Goal: Transaction & Acquisition: Subscribe to service/newsletter

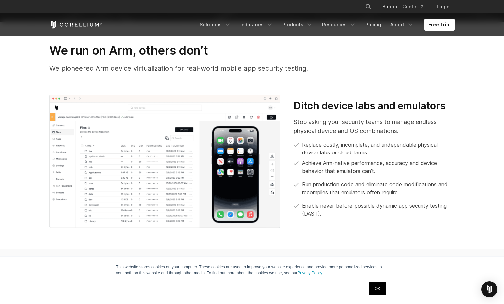
scroll to position [269, 0]
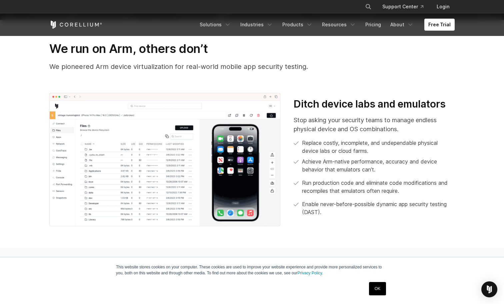
click at [229, 148] on img at bounding box center [164, 160] width 231 height 134
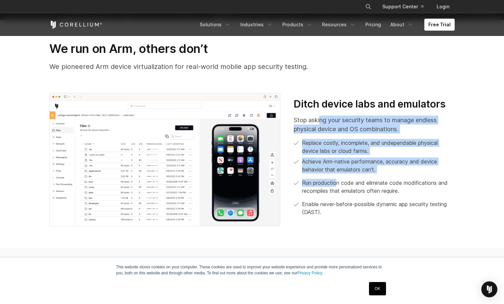
drag, startPoint x: 320, startPoint y: 122, endPoint x: 336, endPoint y: 183, distance: 63.1
click at [336, 183] on div "Stop asking your security teams to manage endless physical device and OS combin…" at bounding box center [374, 166] width 161 height 101
click at [336, 183] on p "Run production code and eliminate code modifications and recompiles that emulat…" at bounding box center [378, 187] width 153 height 16
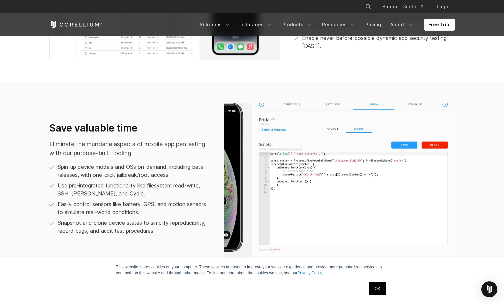
scroll to position [438, 0]
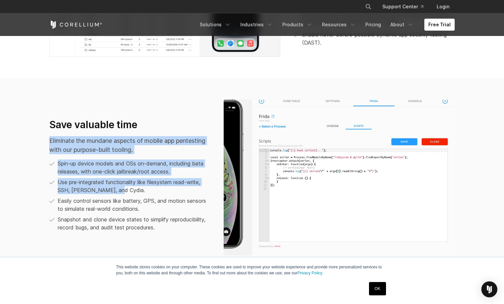
drag, startPoint x: 85, startPoint y: 133, endPoint x: 136, endPoint y: 188, distance: 75.2
click at [136, 188] on div "Save valuable time Eliminate the mundane aspects of mobile app pentesting with …" at bounding box center [129, 175] width 161 height 113
click at [136, 188] on p "Use pre-integrated functionality like filesystem read-write, SSH, [PERSON_NAME]…" at bounding box center [134, 186] width 153 height 16
drag, startPoint x: 136, startPoint y: 188, endPoint x: 109, endPoint y: 116, distance: 76.4
click at [109, 116] on div "Save valuable time Eliminate the mundane aspects of mobile app pentesting with …" at bounding box center [252, 178] width 418 height 156
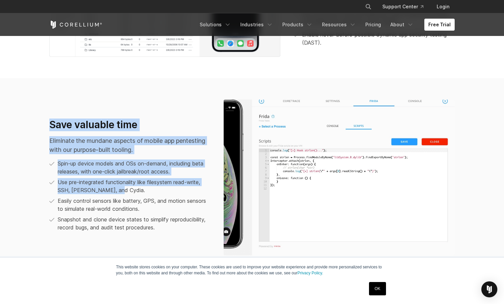
click at [109, 116] on div "Save valuable time Eliminate the mundane aspects of mobile app pentesting with …" at bounding box center [252, 178] width 418 height 156
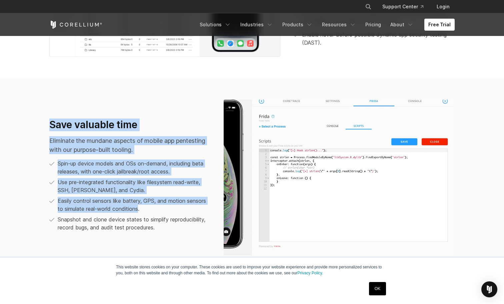
drag, startPoint x: 109, startPoint y: 116, endPoint x: 139, endPoint y: 207, distance: 95.8
click at [139, 207] on div "Save valuable time Eliminate the mundane aspects of mobile app pentesting with …" at bounding box center [252, 178] width 418 height 156
click at [139, 207] on p "Easily control sensors like battery, GPS, and motion sensors to simulate real-w…" at bounding box center [134, 205] width 153 height 16
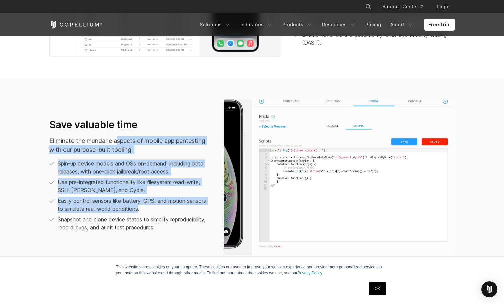
drag, startPoint x: 139, startPoint y: 207, endPoint x: 120, endPoint y: 137, distance: 73.0
click at [120, 137] on div "Save valuable time Eliminate the mundane aspects of mobile app pentesting with …" at bounding box center [129, 175] width 161 height 113
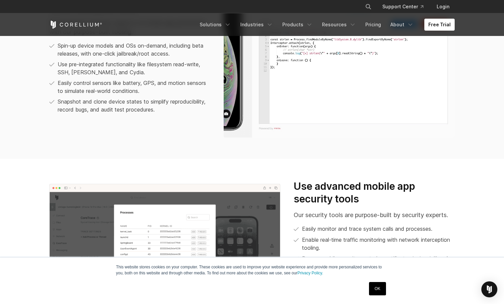
click at [120, 138] on section "Save valuable time Eliminate the mundane aspects of mobile app pentesting with …" at bounding box center [252, 59] width 504 height 199
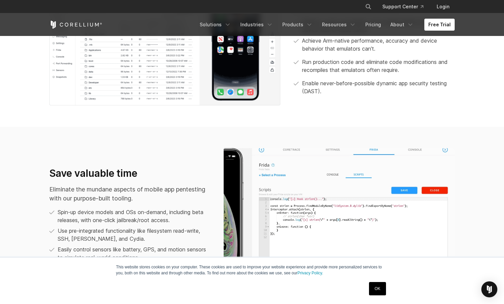
scroll to position [0, 0]
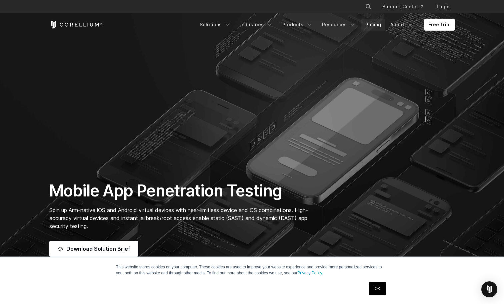
click at [367, 20] on link "Pricing" at bounding box center [373, 25] width 24 height 12
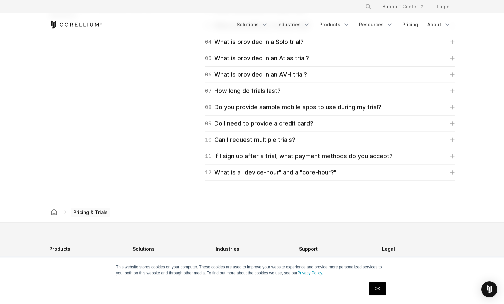
scroll to position [805, 0]
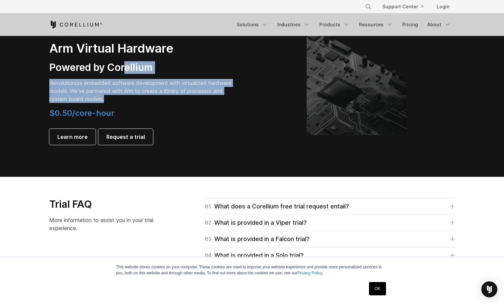
drag, startPoint x: 133, startPoint y: 105, endPoint x: 126, endPoint y: 71, distance: 34.8
click at [126, 71] on div "FOR IOT & AUTO Arm Virtual Hardware Powered by Corellium Revolutionize embedded…" at bounding box center [142, 85] width 187 height 119
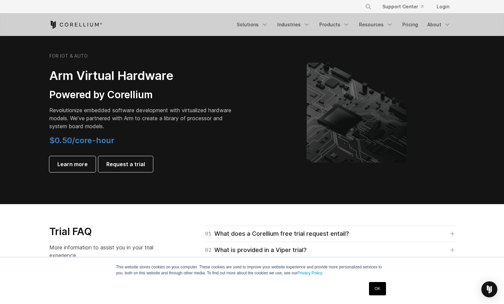
click at [126, 71] on h2 "Arm Virtual Hardware" at bounding box center [142, 75] width 187 height 15
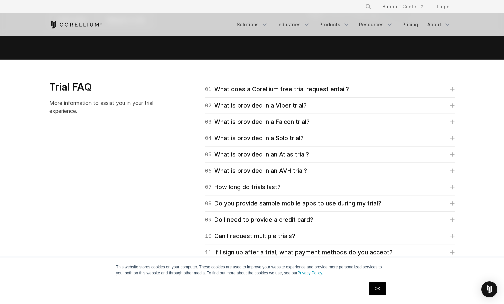
scroll to position [953, 0]
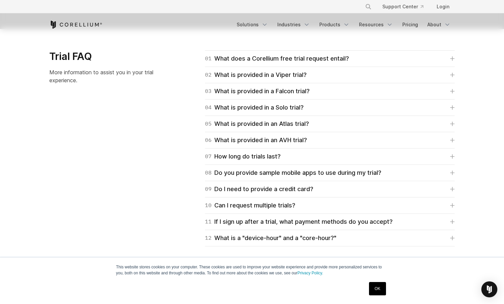
drag, startPoint x: 270, startPoint y: 245, endPoint x: 155, endPoint y: 87, distance: 194.9
click at [155, 87] on div "Trial FAQ More information to assist you in your trial experience. 01 What does…" at bounding box center [252, 148] width 418 height 196
click at [155, 87] on div "Trial FAQ More information to assist you in your trial experience." at bounding box center [113, 69] width 140 height 39
click at [273, 158] on div "07 How long do trials last?" at bounding box center [243, 156] width 76 height 9
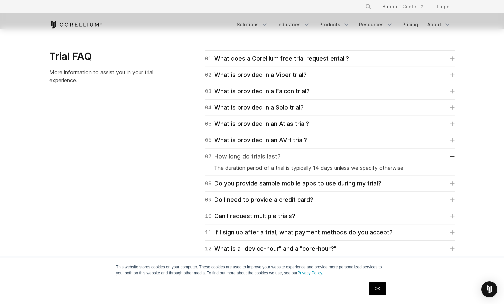
click at [273, 158] on div "07 How long do trials last?" at bounding box center [243, 156] width 76 height 9
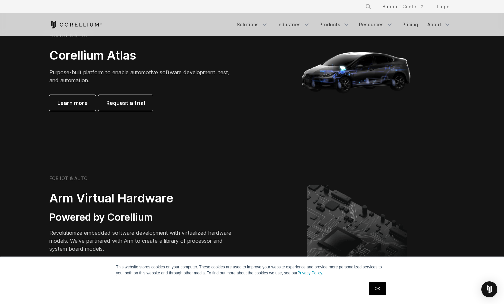
scroll to position [0, 0]
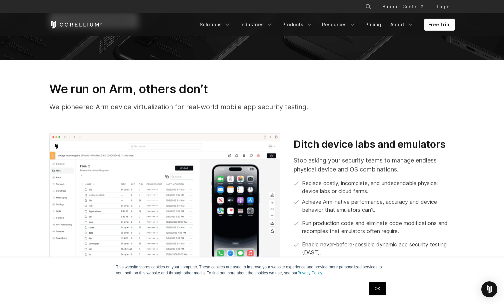
scroll to position [230, 0]
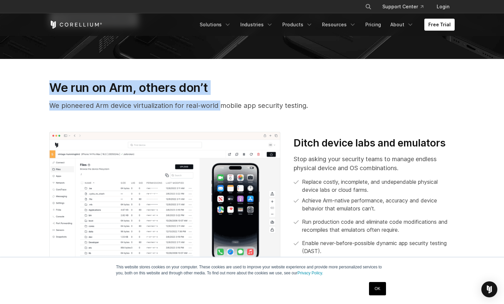
drag, startPoint x: 182, startPoint y: 73, endPoint x: 221, endPoint y: 105, distance: 50.4
click at [221, 105] on section "We run on Arm, others don’t We pioneered Arm device virtualization for real-wor…" at bounding box center [252, 173] width 504 height 228
click at [221, 105] on p "We pioneered Arm device virtualization for real-world mobile app security testi…" at bounding box center [251, 106] width 405 height 10
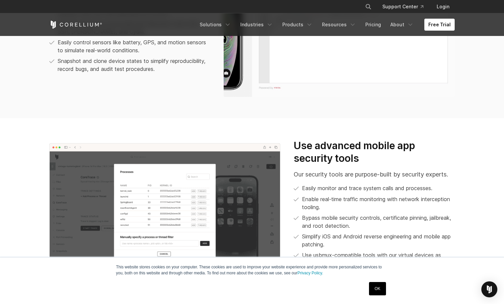
scroll to position [797, 0]
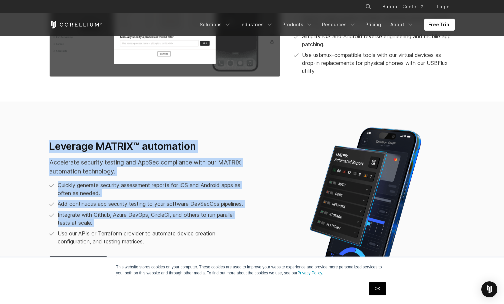
drag, startPoint x: 221, startPoint y: 105, endPoint x: 212, endPoint y: 233, distance: 127.6
click at [212, 233] on section "Leverage MATRIX™ automation Accelerate security testing and AppSec compliance w…" at bounding box center [252, 206] width 504 height 209
click at [212, 233] on ul "Quickly generate security assessment reports for iOS and Android apps as often …" at bounding box center [148, 213] width 198 height 64
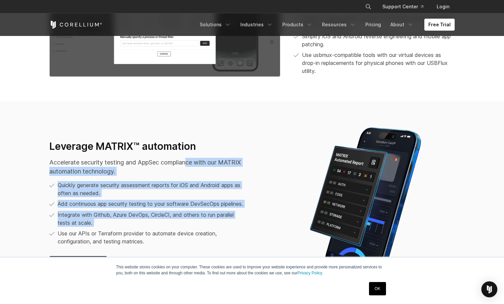
drag, startPoint x: 212, startPoint y: 233, endPoint x: 188, endPoint y: 157, distance: 79.0
click at [188, 157] on div "Leverage MATRIX™ automation Accelerate security testing and AppSec compliance w…" at bounding box center [164, 206] width 231 height 132
click at [188, 158] on p "Accelerate security testing and AppSec compliance with our MATRIX automation te…" at bounding box center [148, 167] width 198 height 18
drag, startPoint x: 188, startPoint y: 157, endPoint x: 191, endPoint y: 235, distance: 77.7
click at [191, 235] on div "Leverage MATRIX™ automation Accelerate security testing and AppSec compliance w…" at bounding box center [164, 206] width 231 height 132
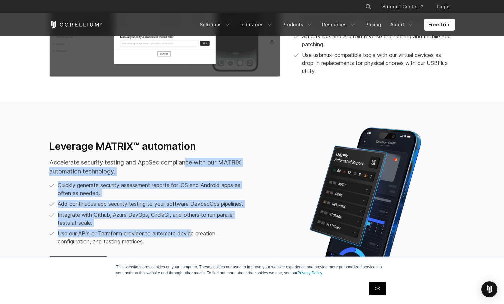
click at [191, 235] on li "Use our APIs or Terraform provider to automate device creation, configuration, …" at bounding box center [148, 238] width 198 height 16
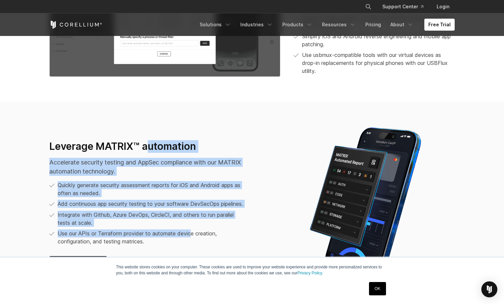
drag, startPoint x: 191, startPoint y: 235, endPoint x: 151, endPoint y: 145, distance: 98.6
click at [151, 145] on div "Leverage MATRIX™ automation Accelerate security testing and AppSec compliance w…" at bounding box center [164, 206] width 231 height 132
click at [151, 144] on h3 "Leverage MATRIX™ automation" at bounding box center [148, 146] width 198 height 13
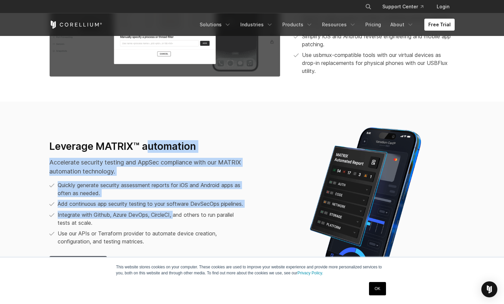
drag, startPoint x: 151, startPoint y: 144, endPoint x: 176, endPoint y: 217, distance: 76.7
click at [176, 217] on div "Leverage MATRIX™ automation Accelerate security testing and AppSec compliance w…" at bounding box center [164, 206] width 231 height 132
click at [176, 217] on p "Integrate with Github, Azure DevOps, CircleCI, and others to run parallel tests…" at bounding box center [153, 219] width 190 height 16
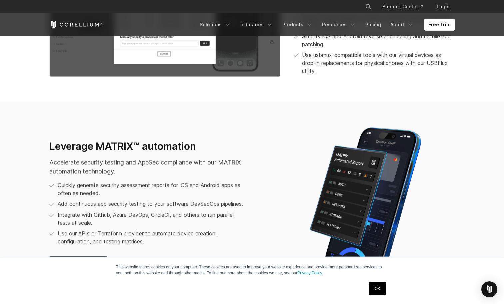
click at [176, 217] on p "Integrate with Github, Azure DevOps, CircleCI, and others to run parallel tests…" at bounding box center [153, 219] width 190 height 16
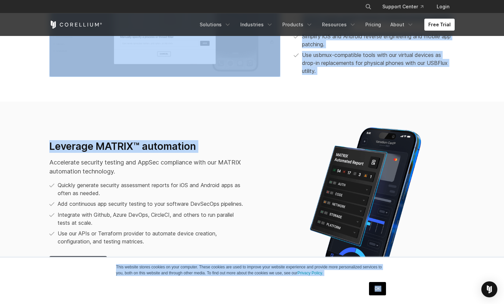
drag, startPoint x: 156, startPoint y: 152, endPoint x: 191, endPoint y: 258, distance: 111.5
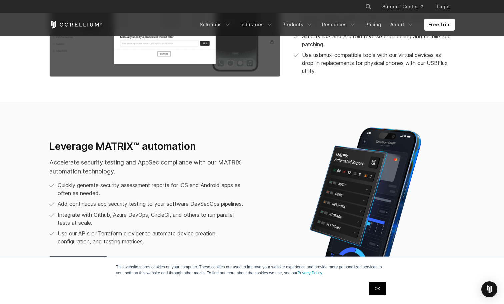
click at [182, 208] on p "Add continuous app security testing to your software DevSecOps pipelines." at bounding box center [150, 204] width 185 height 8
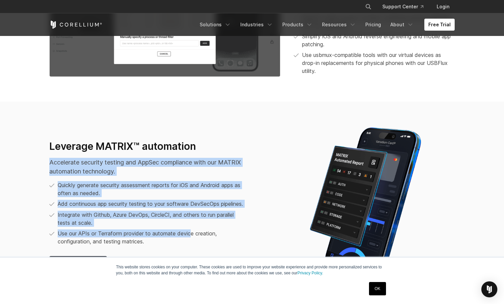
drag, startPoint x: 191, startPoint y: 237, endPoint x: 160, endPoint y: 151, distance: 91.8
click at [160, 151] on div "Leverage MATRIX™ automation Accelerate security testing and AppSec compliance w…" at bounding box center [164, 206] width 231 height 132
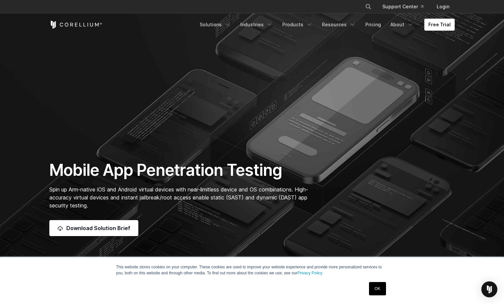
scroll to position [22, 0]
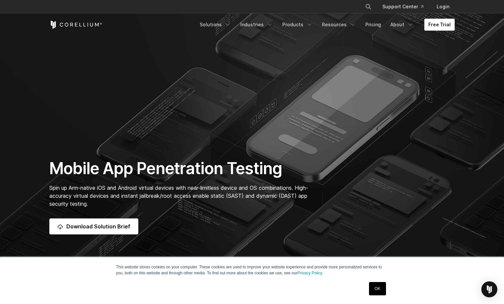
click at [430, 26] on link "Free Trial" at bounding box center [439, 25] width 30 height 12
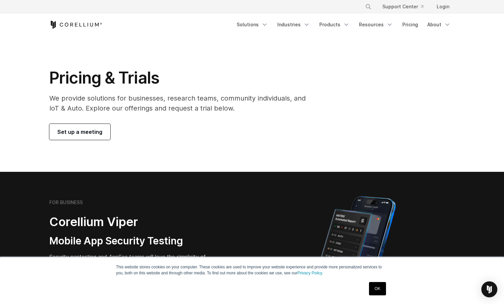
scroll to position [16, 0]
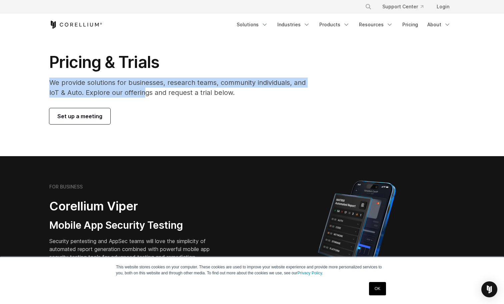
drag, startPoint x: 100, startPoint y: 73, endPoint x: 142, endPoint y: 93, distance: 46.8
click at [142, 93] on div "Pricing & Trials We provide solutions for businesses, research teams, community…" at bounding box center [182, 88] width 279 height 72
click at [142, 93] on p "We provide solutions for businesses, research teams, community individuals, and…" at bounding box center [182, 88] width 266 height 20
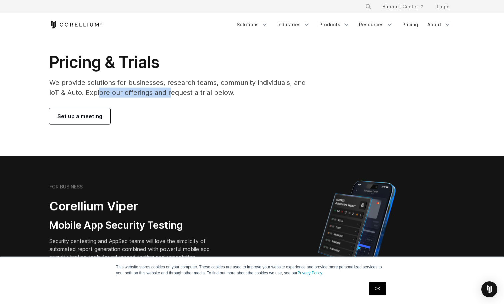
drag, startPoint x: 170, startPoint y: 97, endPoint x: 100, endPoint y: 94, distance: 69.4
click at [100, 94] on p "We provide solutions for businesses, research teams, community individuals, and…" at bounding box center [182, 88] width 266 height 20
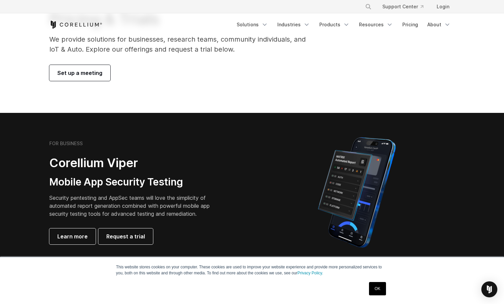
scroll to position [0, 0]
